Goal: Information Seeking & Learning: Understand process/instructions

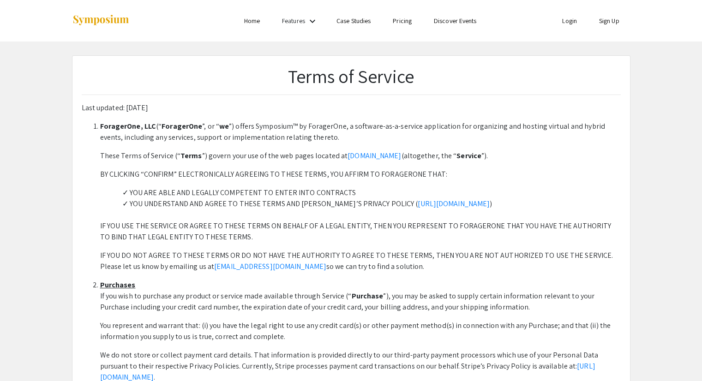
click at [364, 104] on p "Last updated: 07/06/2022" at bounding box center [351, 108] width 539 height 11
click at [243, 73] on h1 "Terms of Service" at bounding box center [351, 76] width 539 height 22
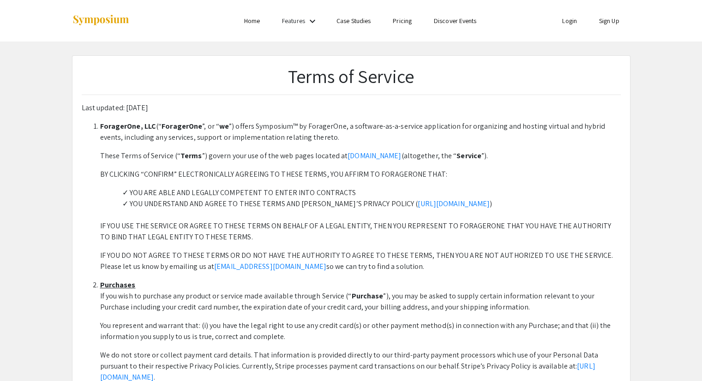
click at [243, 73] on h1 "Terms of Service" at bounding box center [351, 76] width 539 height 22
click at [484, 80] on h1 "Terms of Service" at bounding box center [351, 76] width 539 height 22
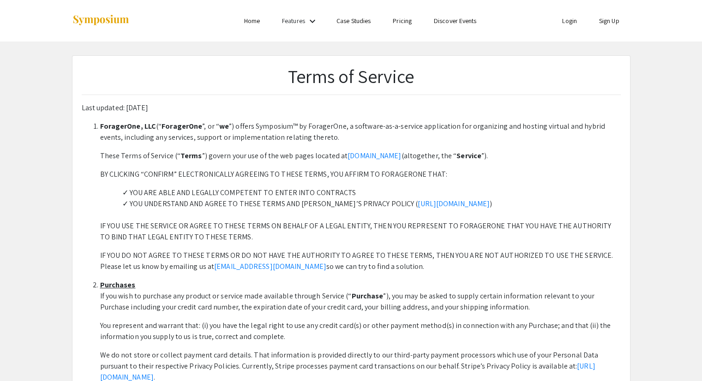
click at [471, 84] on h1 "Terms of Service" at bounding box center [351, 76] width 539 height 22
